Goal: Transaction & Acquisition: Purchase product/service

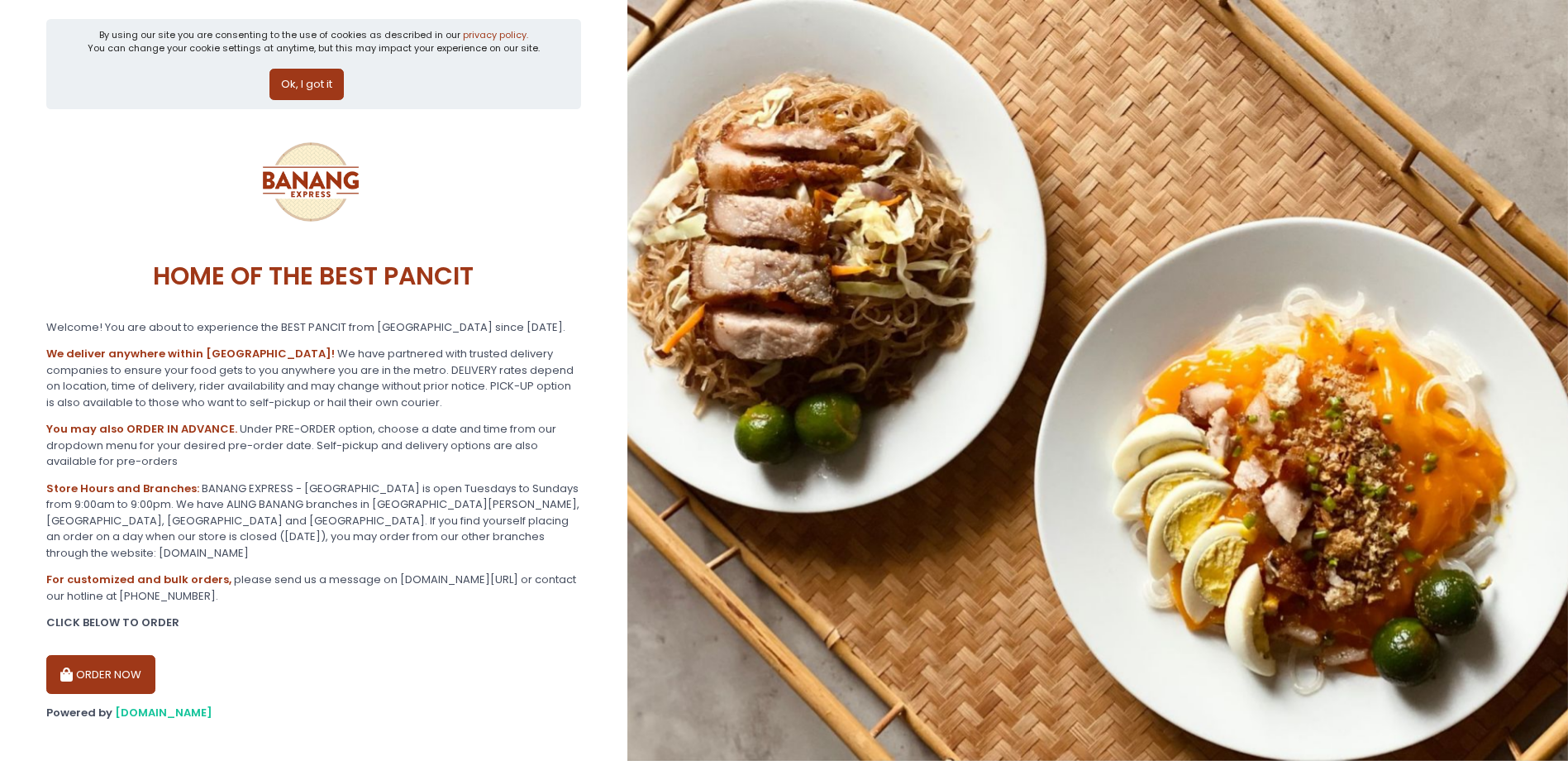
scroll to position [7, 0]
click at [92, 659] on button "ORDER NOW" at bounding box center [100, 674] width 109 height 40
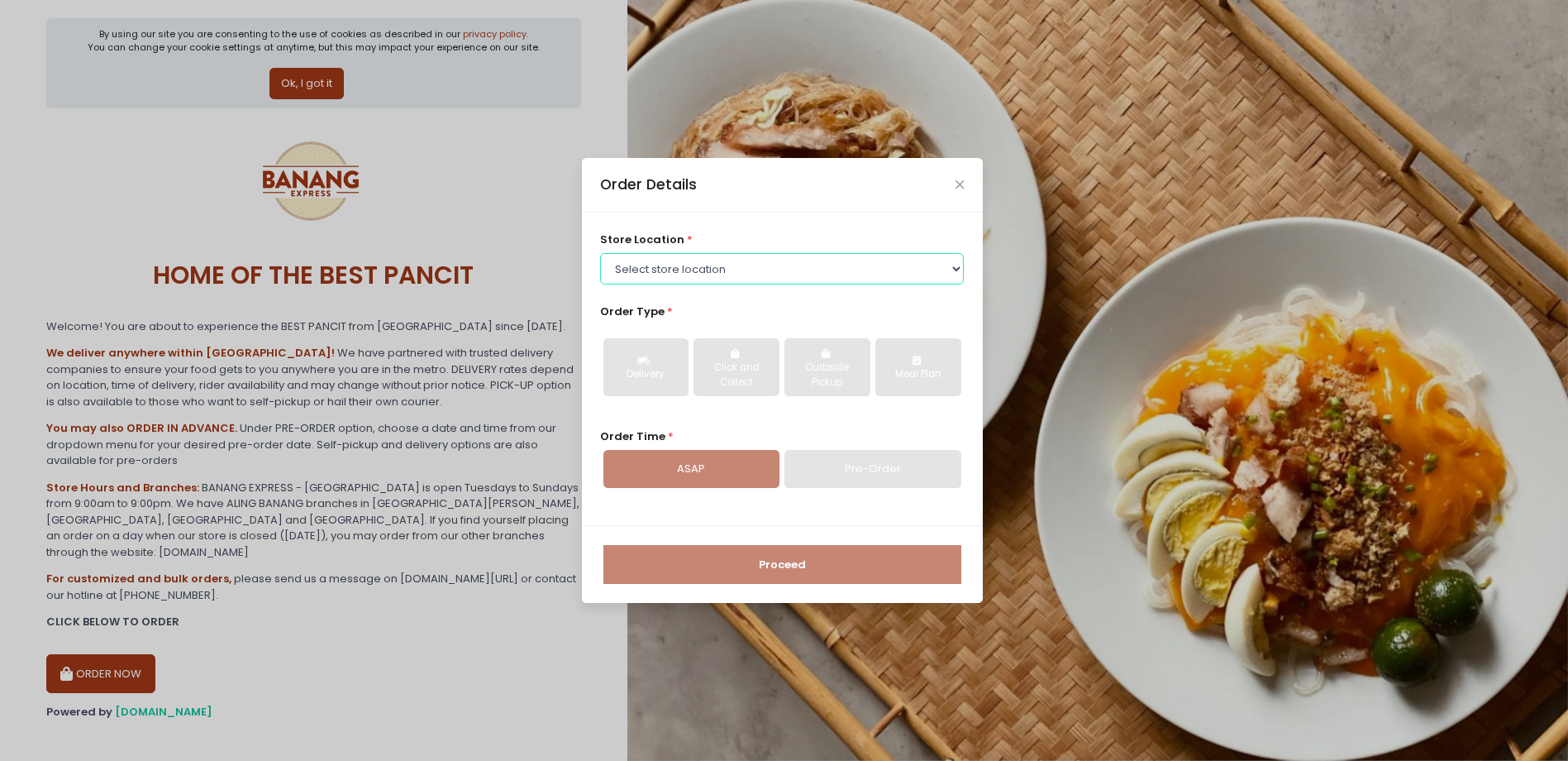
click at [732, 261] on select "Select store location BANANG EXPRESS - [GEOGRAPHIC_DATA], [GEOGRAPHIC_DATA] BAN…" at bounding box center [782, 269] width 364 height 32
select select "62ee0805b0024a001716a291"
click at [600, 253] on select "Select store location BANANG EXPRESS - [GEOGRAPHIC_DATA], [GEOGRAPHIC_DATA] BAN…" at bounding box center [782, 269] width 364 height 32
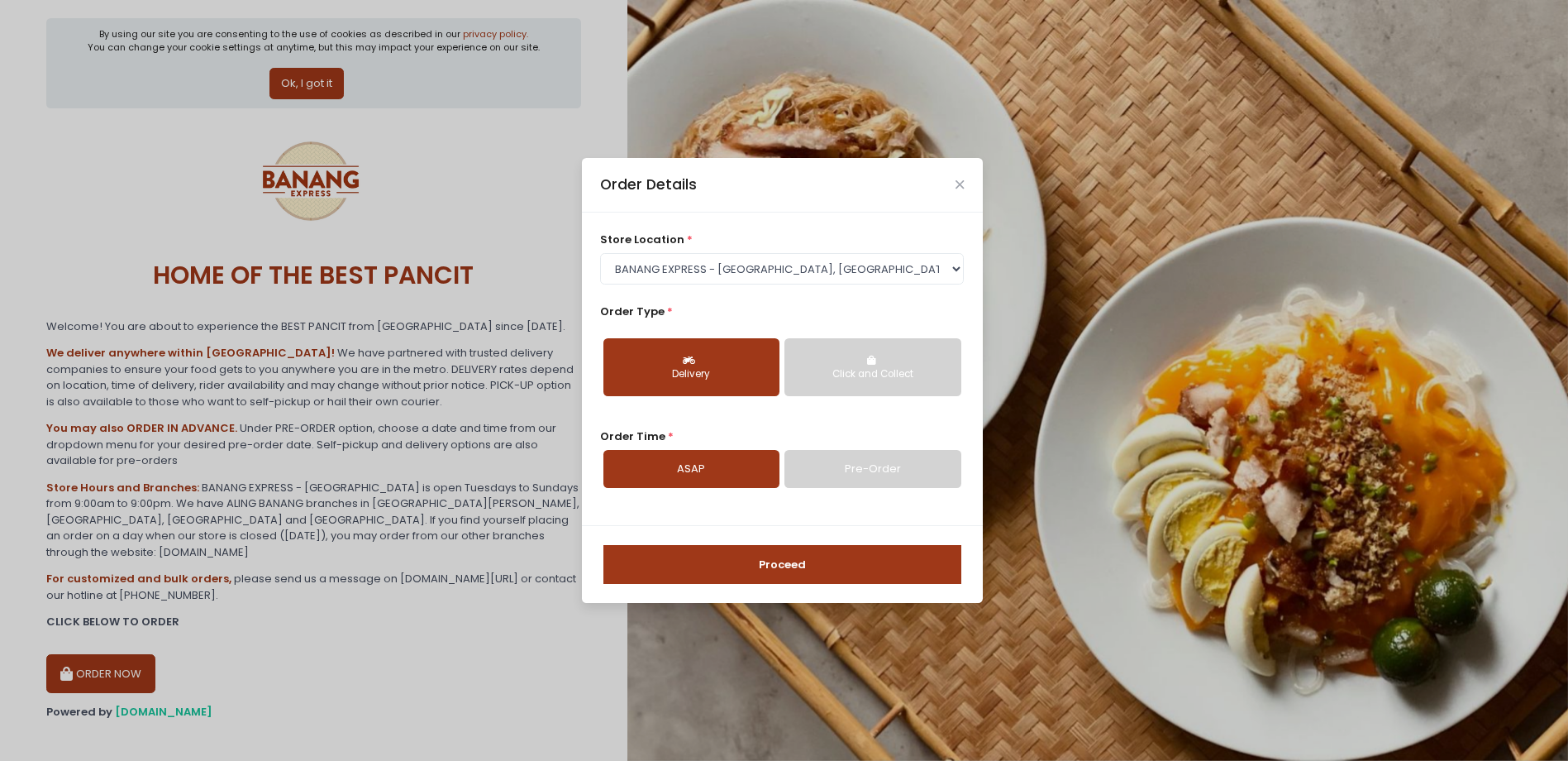
click at [710, 369] on div "Delivery" at bounding box center [692, 375] width 153 height 15
click at [695, 372] on div "Delivery" at bounding box center [692, 375] width 153 height 15
click at [676, 368] on div "Delivery" at bounding box center [692, 375] width 153 height 15
click at [692, 372] on div "Delivery" at bounding box center [692, 375] width 153 height 15
click at [694, 371] on div "Delivery" at bounding box center [692, 375] width 153 height 15
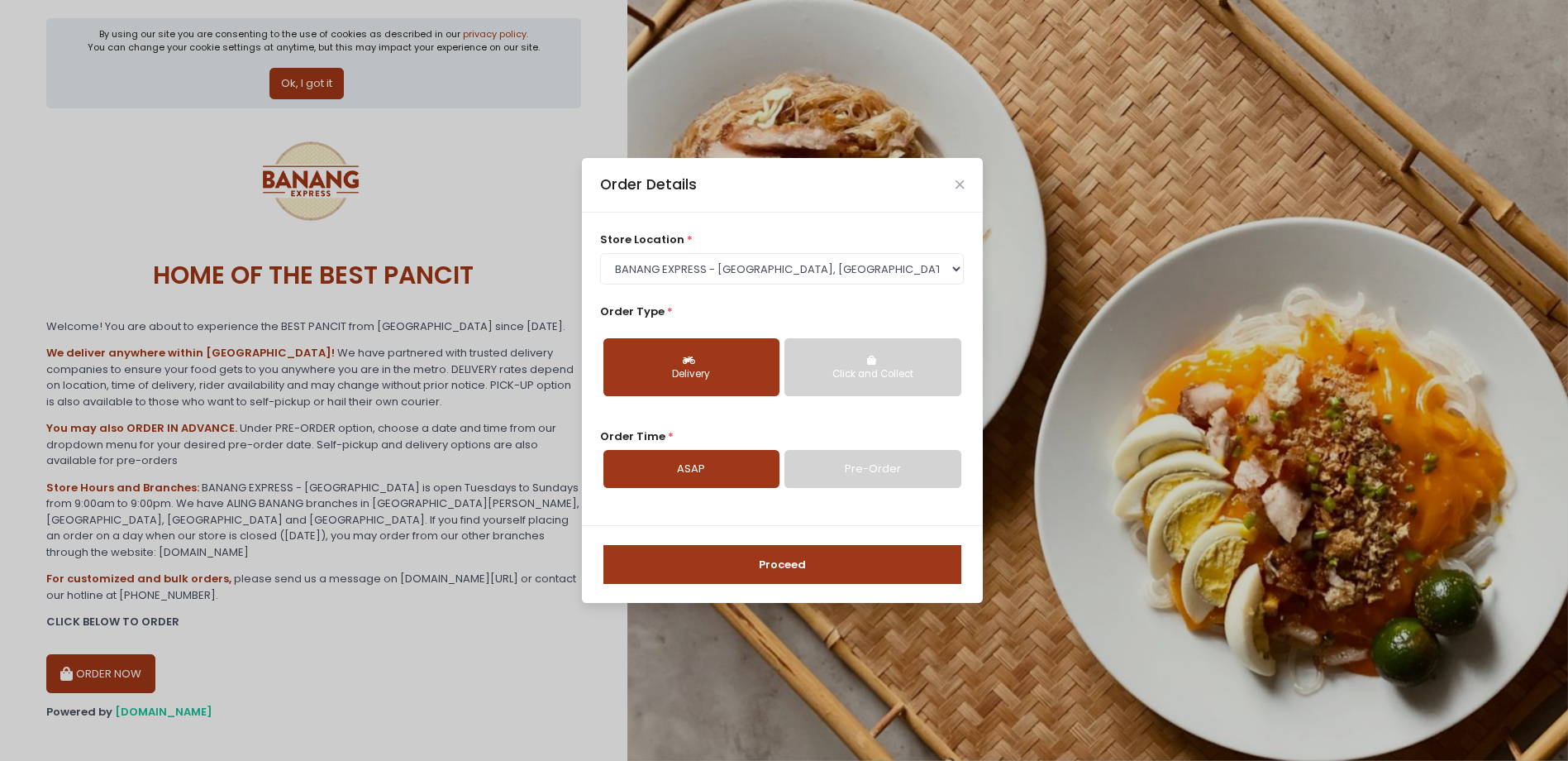
click at [698, 369] on div "Delivery" at bounding box center [692, 375] width 153 height 15
click at [958, 268] on select "Select store location BANANG EXPRESS - [GEOGRAPHIC_DATA], [GEOGRAPHIC_DATA] BAN…" at bounding box center [782, 269] width 364 height 32
click at [600, 253] on select "Select store location BANANG EXPRESS - [GEOGRAPHIC_DATA], [GEOGRAPHIC_DATA] BAN…" at bounding box center [782, 269] width 364 height 32
click at [704, 381] on button "Delivery" at bounding box center [692, 367] width 176 height 58
click at [655, 469] on link "ASAP" at bounding box center [692, 469] width 176 height 38
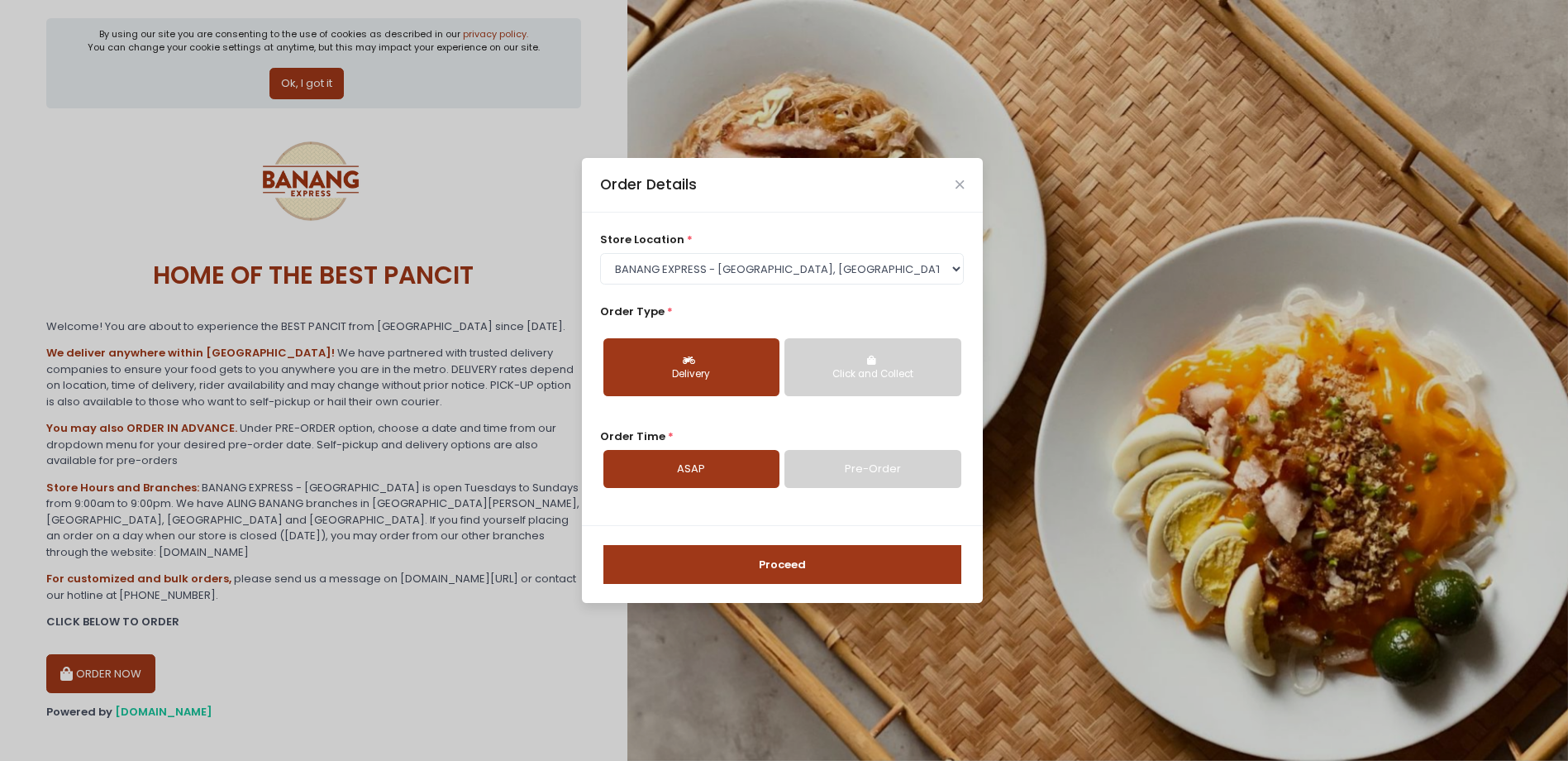
click at [770, 562] on button "Proceed" at bounding box center [783, 565] width 358 height 40
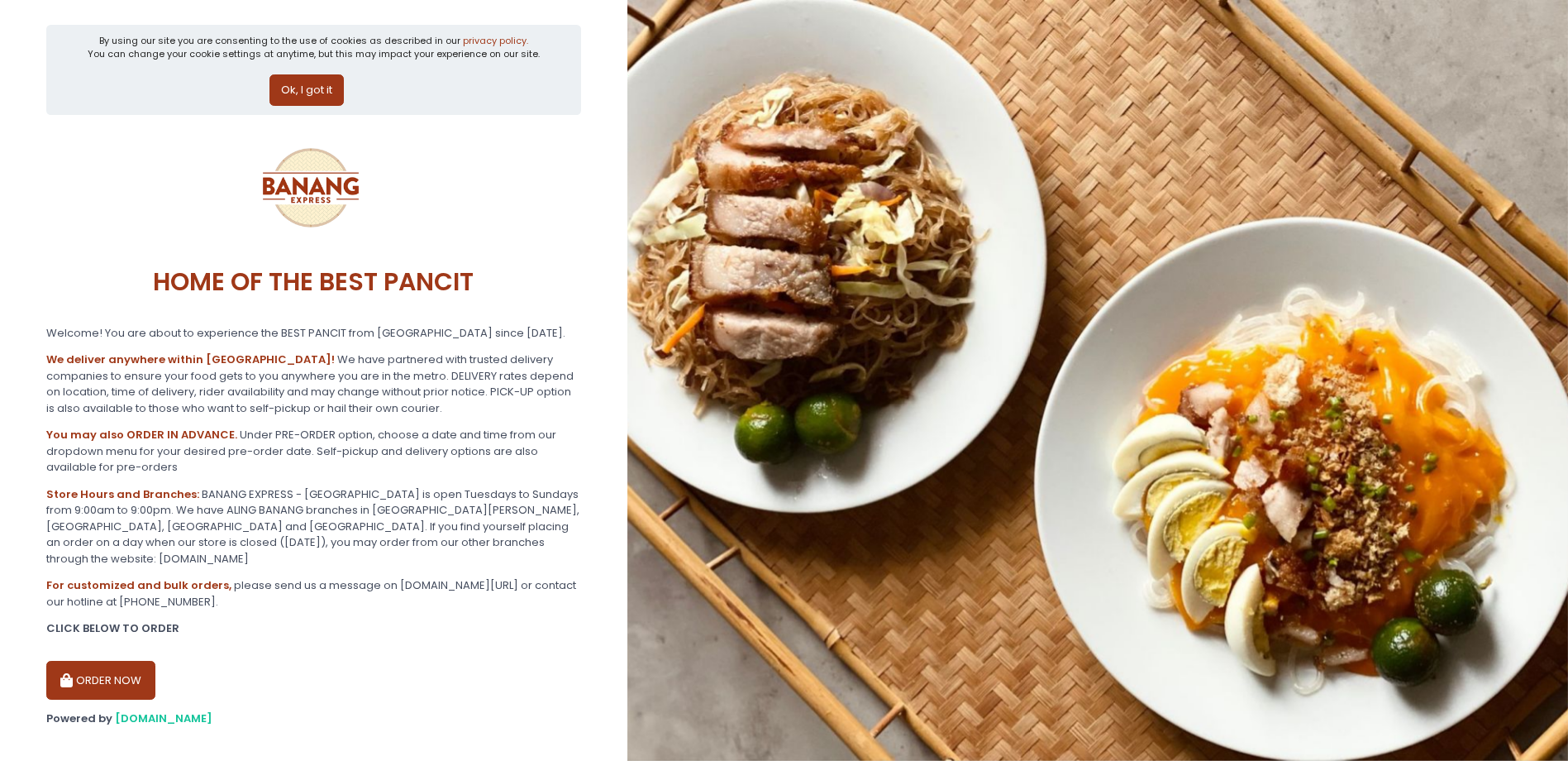
click at [113, 661] on button "ORDER NOW" at bounding box center [100, 681] width 109 height 40
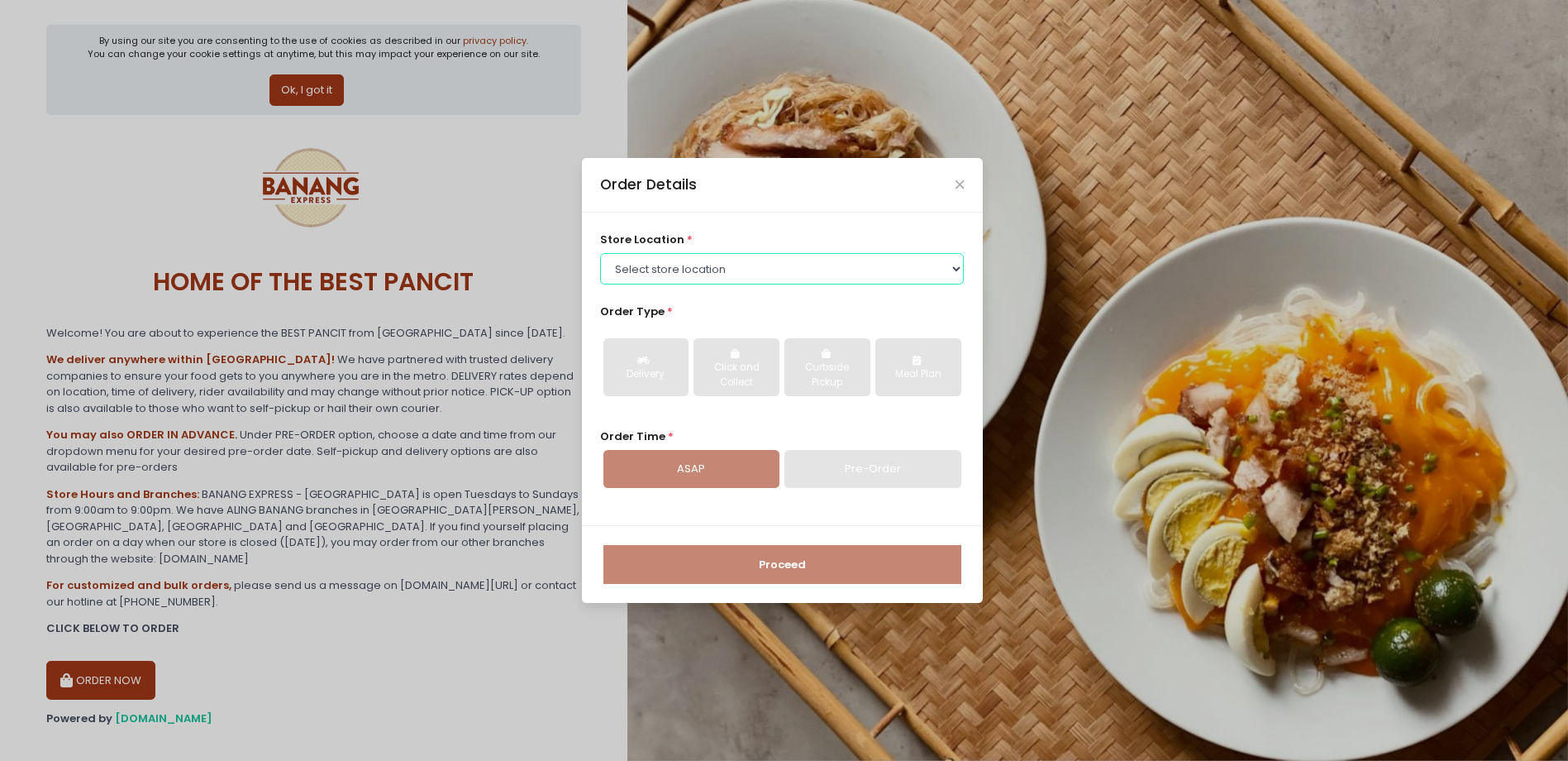
click at [703, 276] on select "Select store location BANANG EXPRESS - [GEOGRAPHIC_DATA], [GEOGRAPHIC_DATA] BAN…" at bounding box center [782, 269] width 364 height 32
select select "62ee0805b0024a001716a291"
click at [600, 253] on select "Select store location BANANG EXPRESS - [GEOGRAPHIC_DATA], [GEOGRAPHIC_DATA] BAN…" at bounding box center [782, 269] width 364 height 32
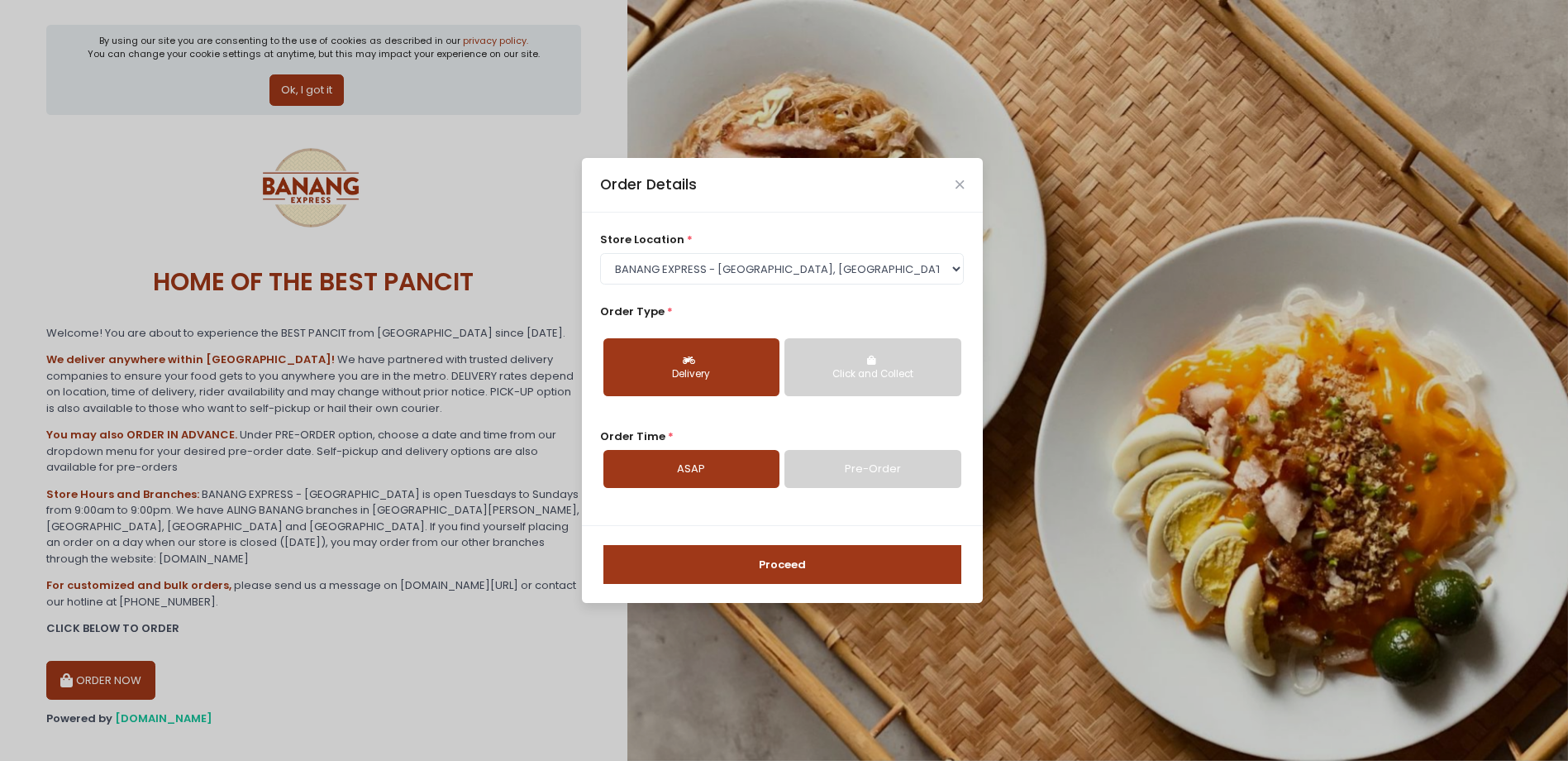
click at [774, 561] on button "Proceed" at bounding box center [783, 565] width 358 height 40
